Goal: Check status

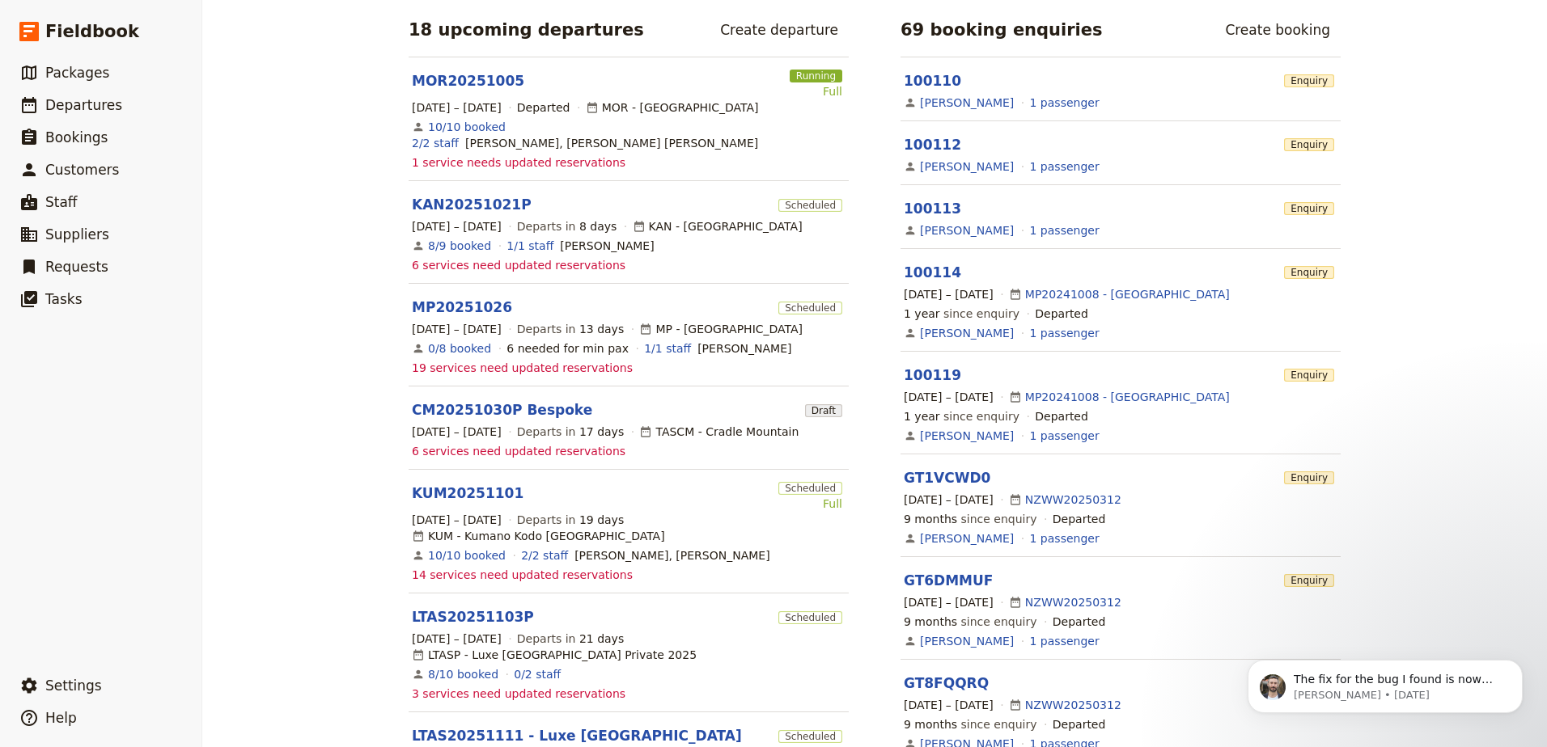
scroll to position [647, 0]
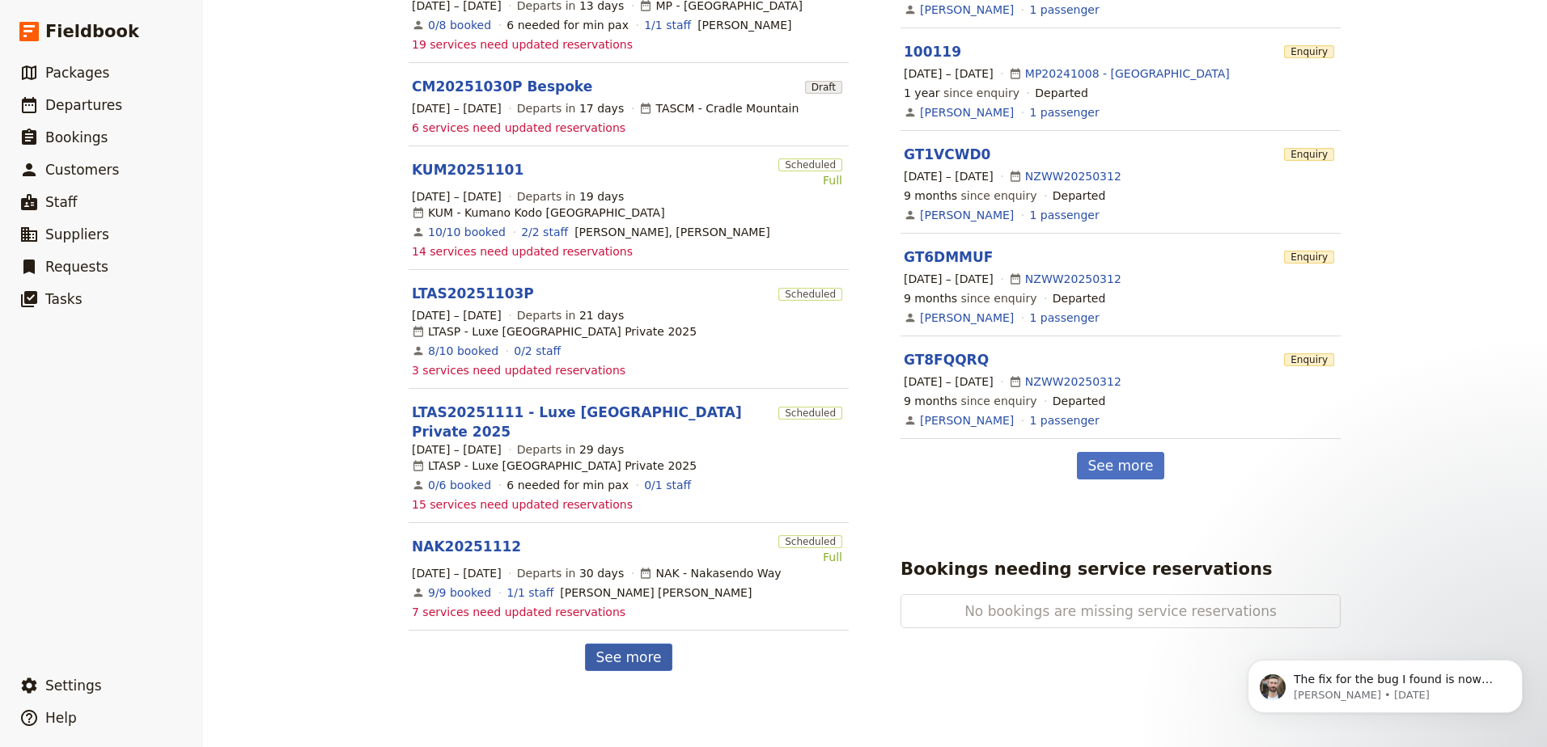
click at [639, 644] on link "See more" at bounding box center [628, 658] width 87 height 28
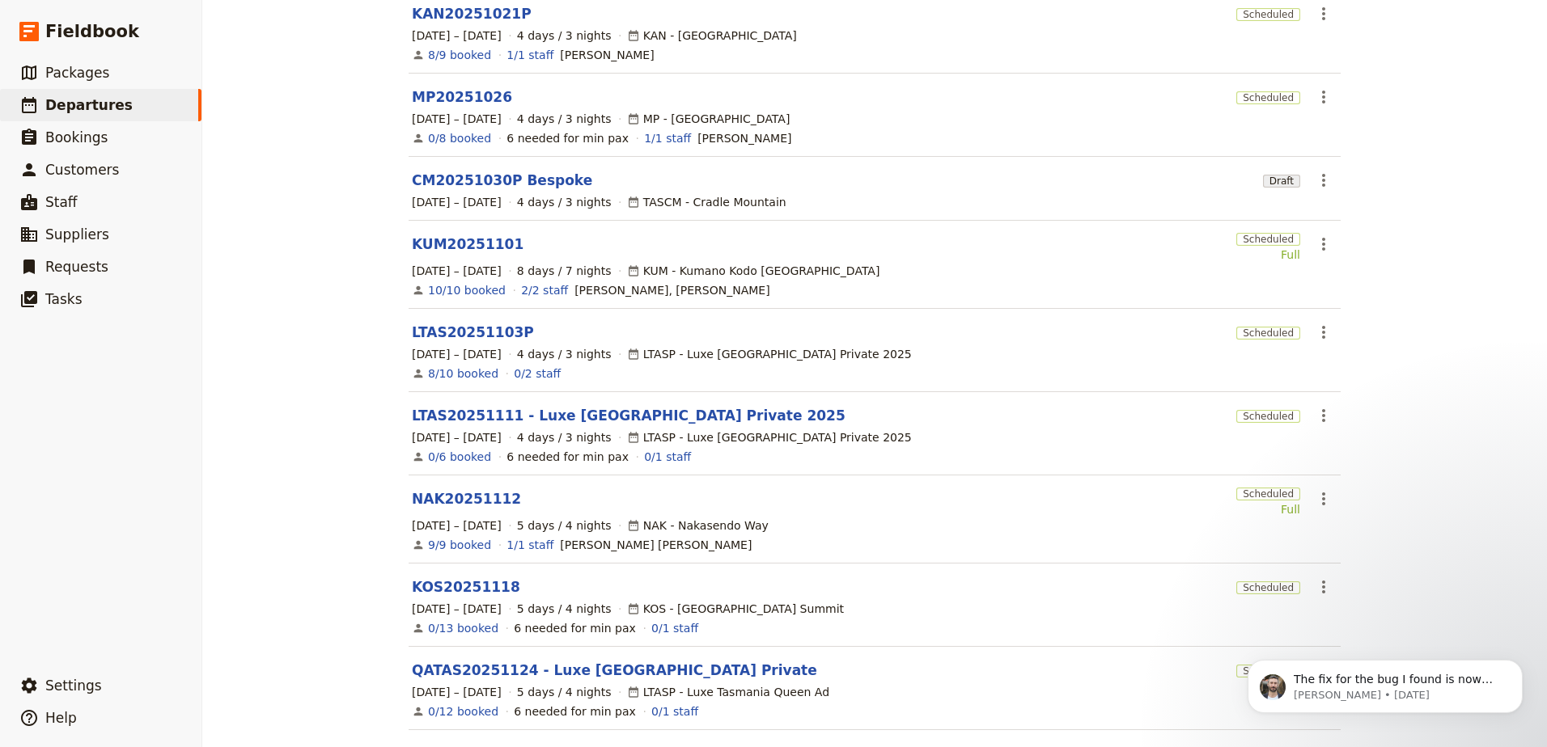
scroll to position [323, 0]
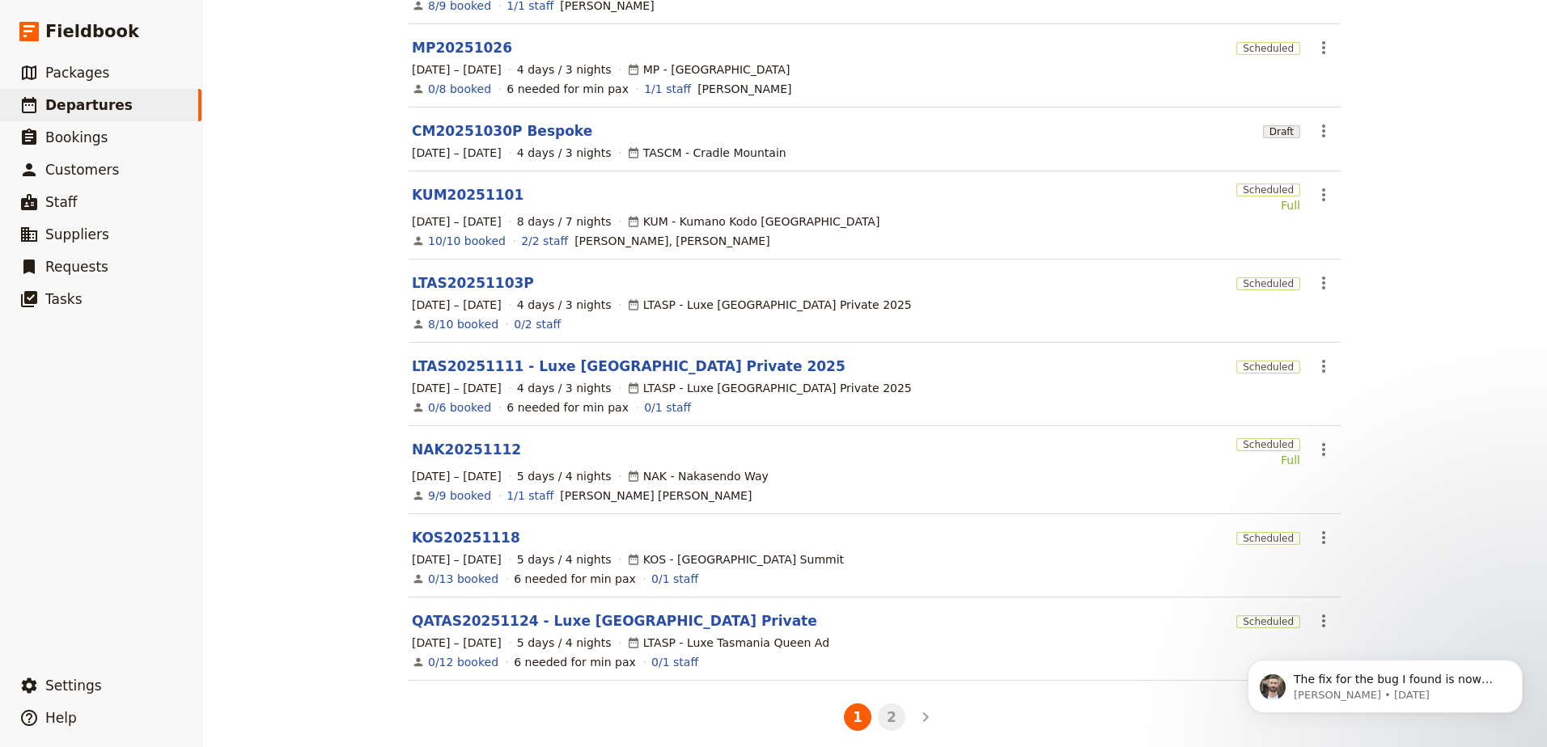
click at [884, 709] on button "2" at bounding box center [892, 718] width 28 height 28
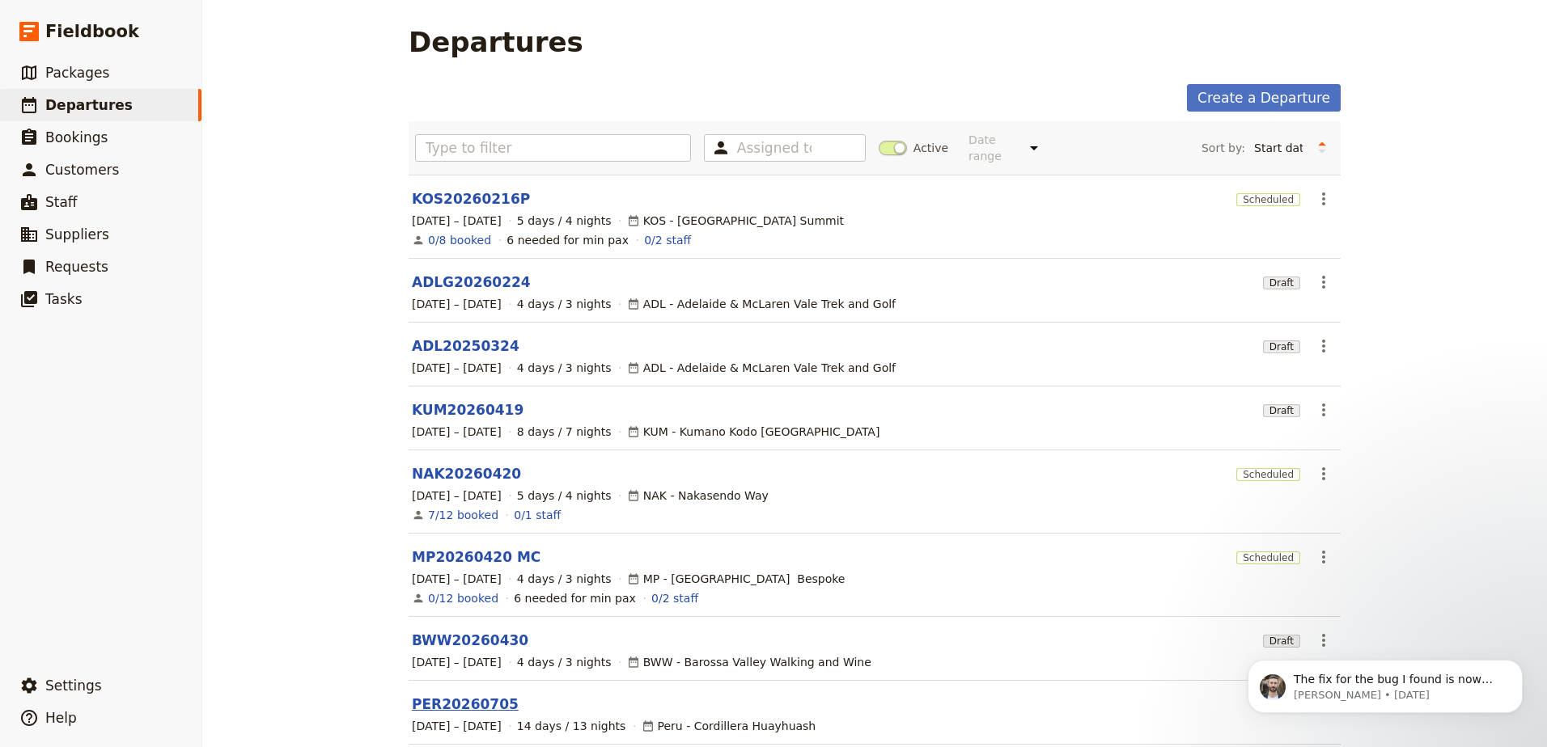
click at [438, 695] on link "PER20260705" at bounding box center [465, 704] width 107 height 19
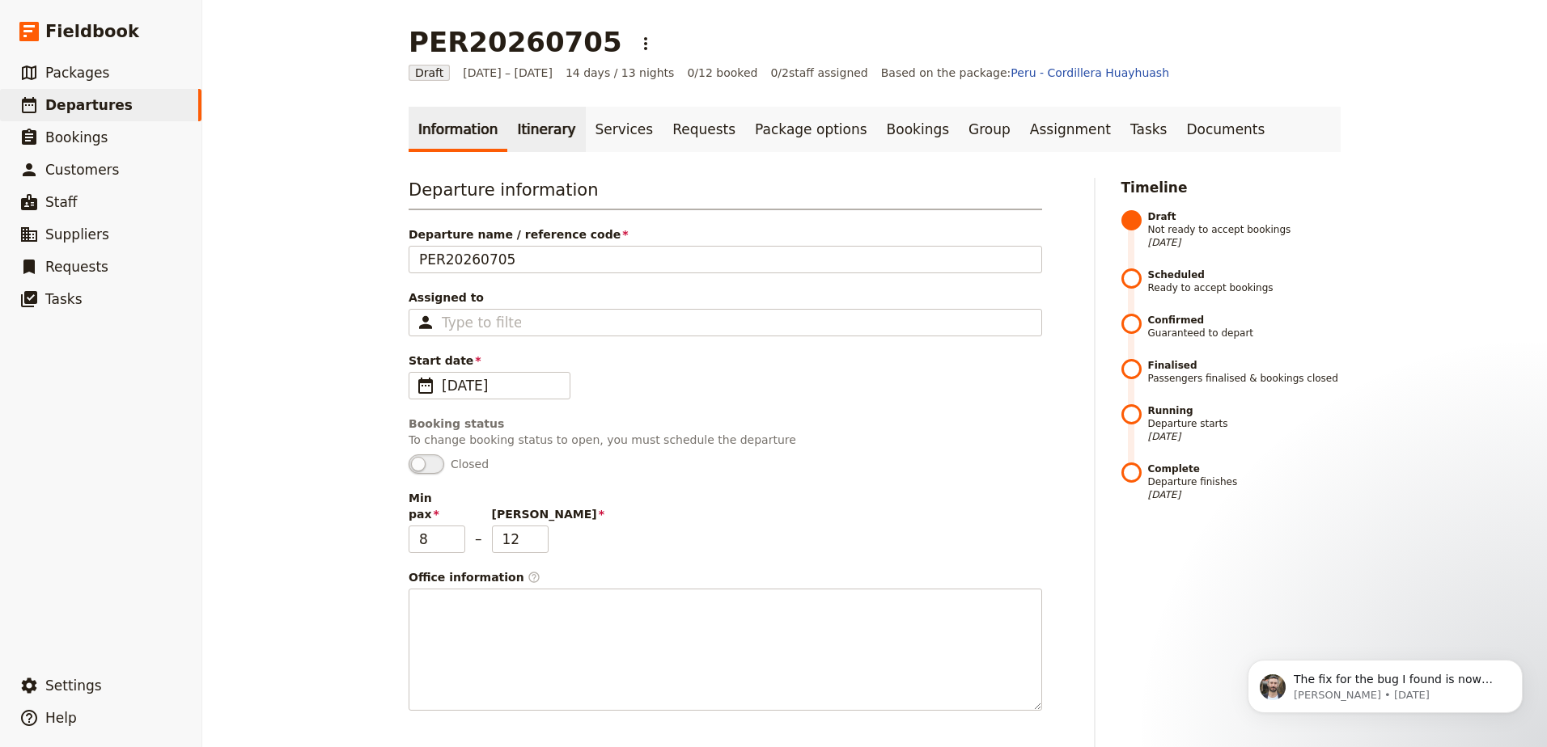
click at [507, 127] on link "Itinerary" at bounding box center [546, 129] width 78 height 45
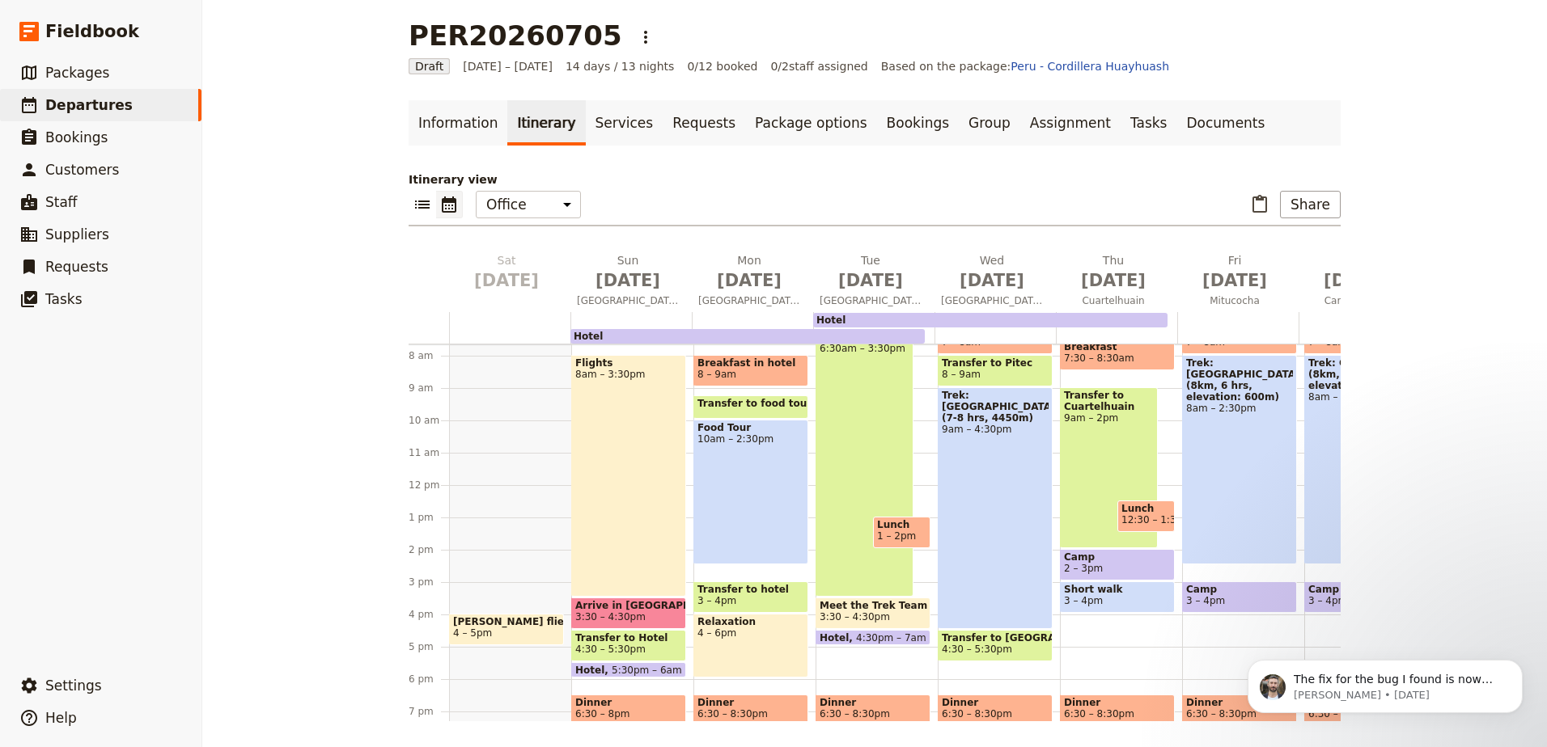
scroll to position [243, 0]
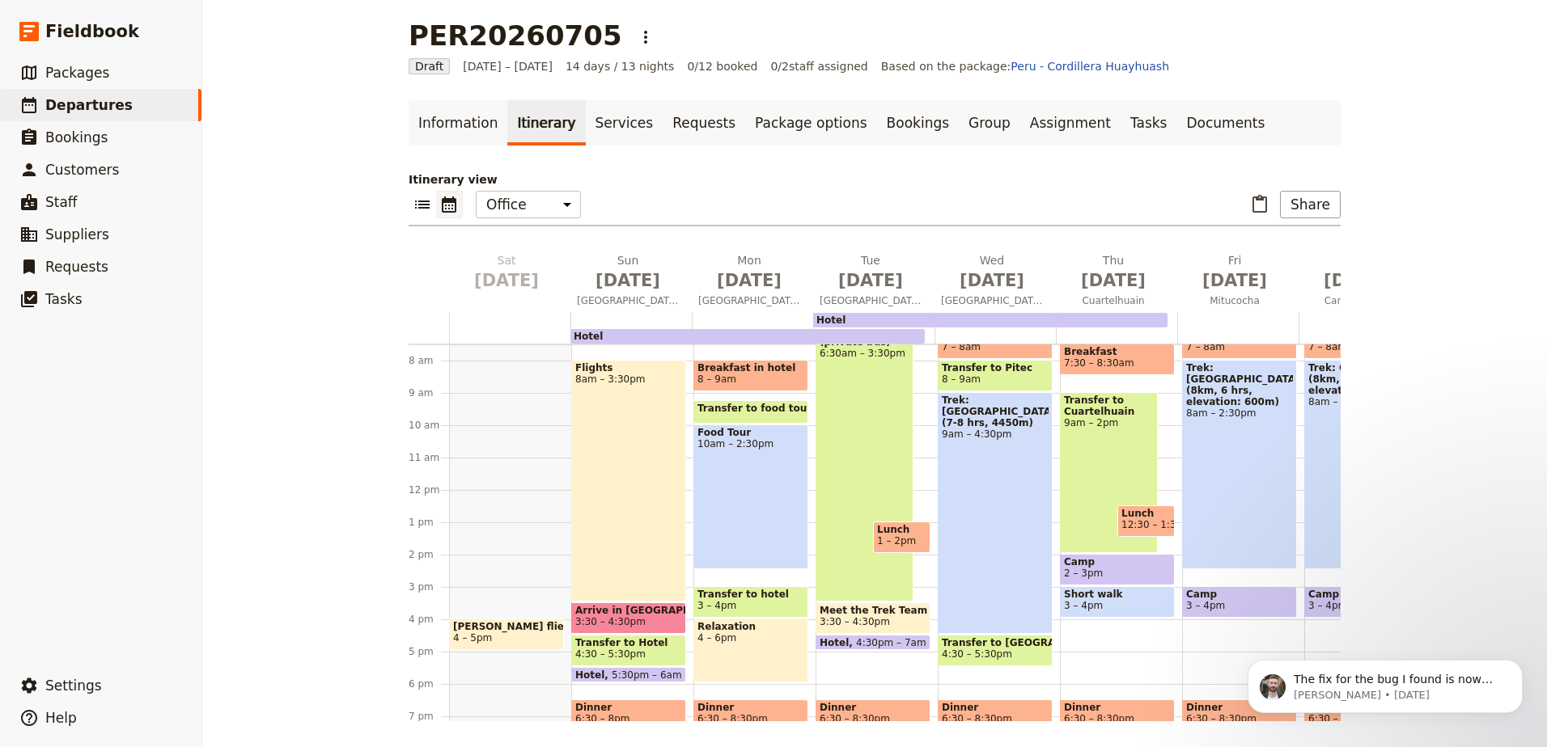
click at [1317, 716] on body "The fix for the bug I found is now deployed. Let me know if that fixed the issu…" at bounding box center [1385, 683] width 311 height 100
click at [1318, 714] on body "The fix for the bug I found is now deployed. Let me know if that fixed the issu…" at bounding box center [1385, 683] width 311 height 100
